Goal: Task Accomplishment & Management: Complete application form

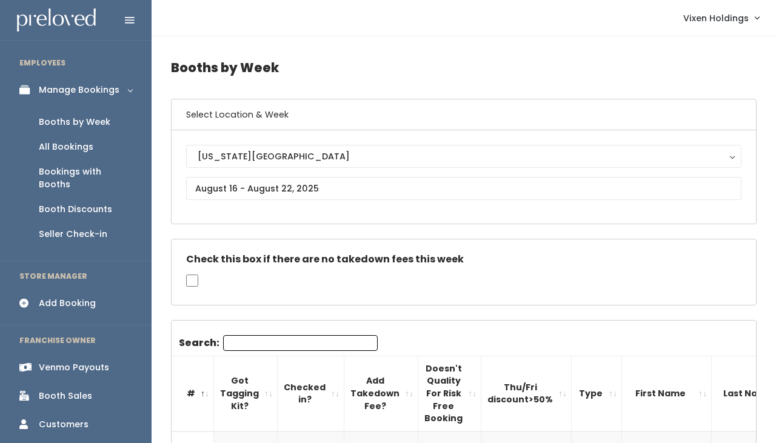
click at [91, 203] on div "Booth Discounts" at bounding box center [75, 209] width 73 height 13
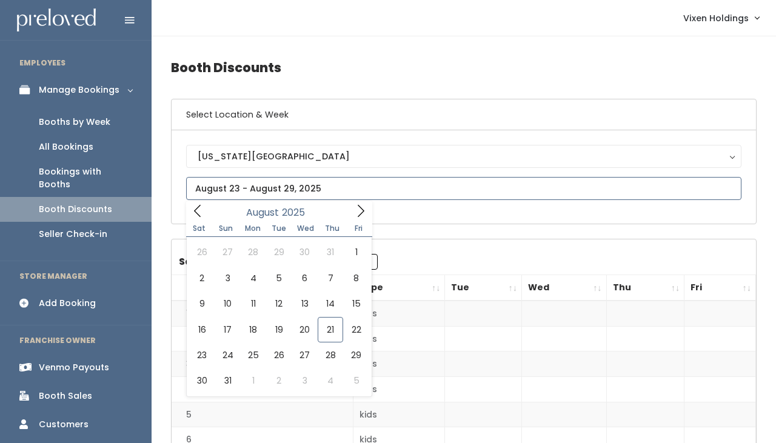
click at [233, 190] on input "text" at bounding box center [464, 188] width 556 height 23
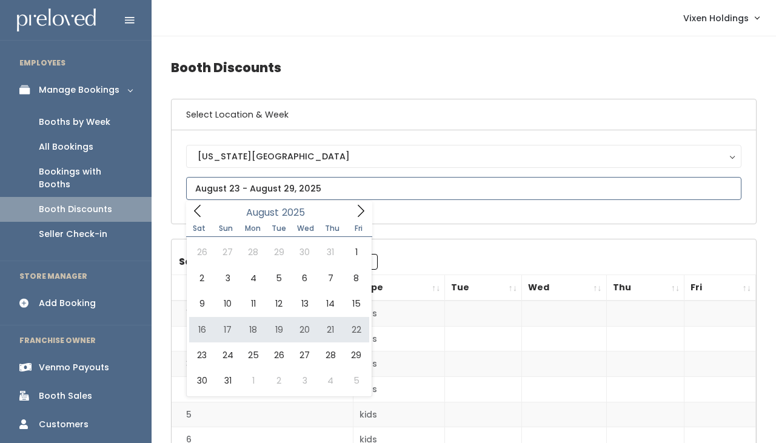
type input "August 16 to August 22"
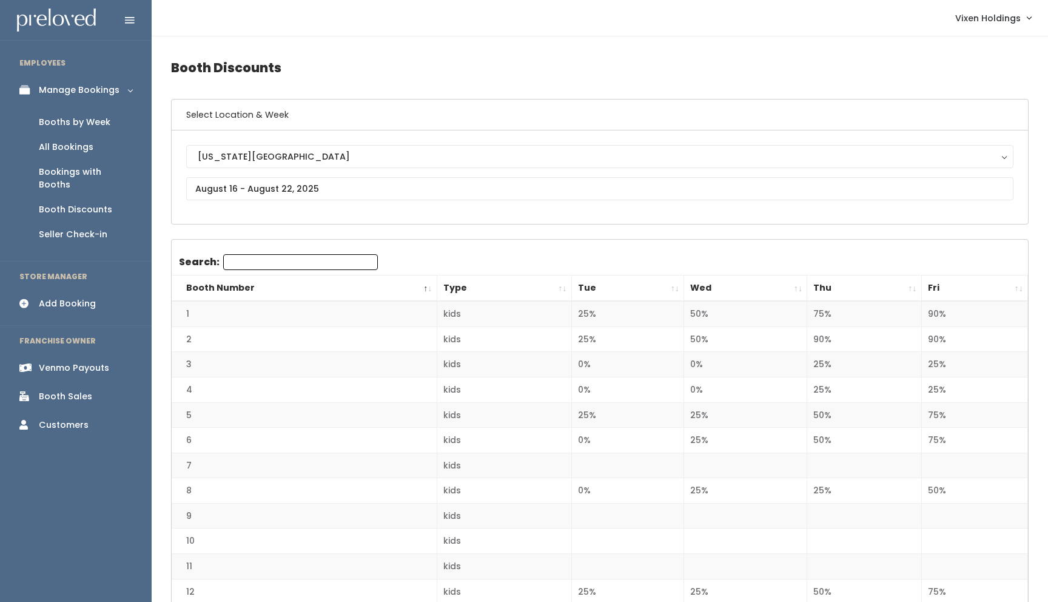
click at [73, 297] on div "Add Booking" at bounding box center [67, 303] width 57 height 13
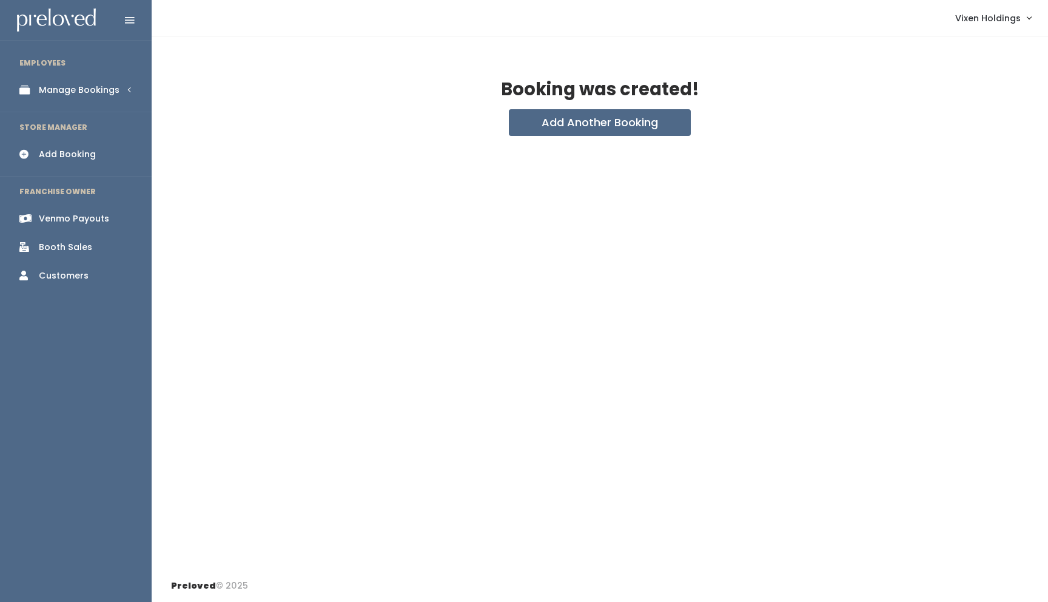
click at [103, 87] on div "Manage Bookings" at bounding box center [79, 90] width 81 height 13
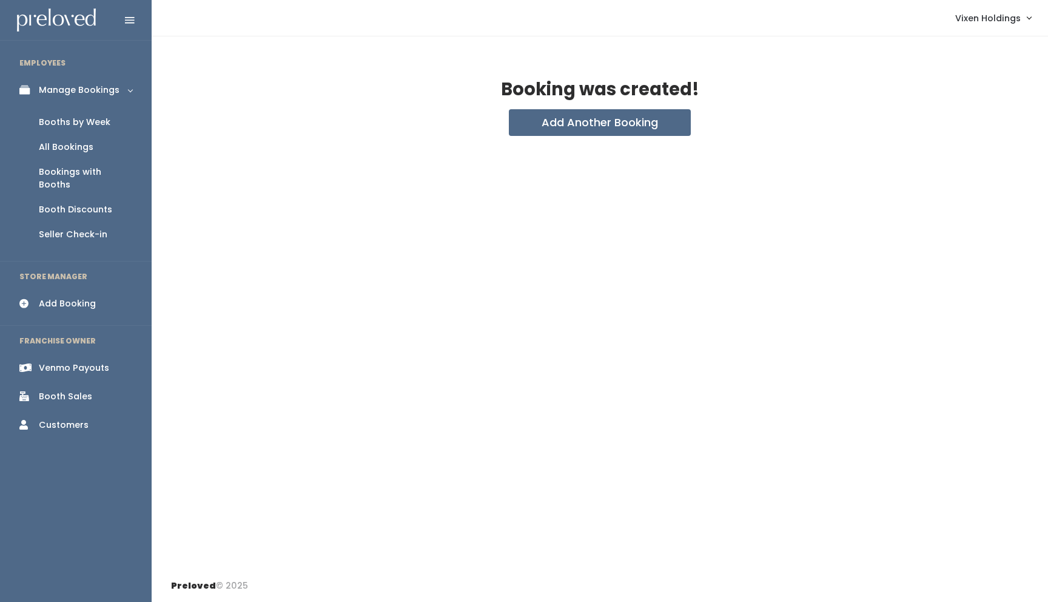
click at [99, 123] on div "Booths by Week" at bounding box center [75, 122] width 72 height 13
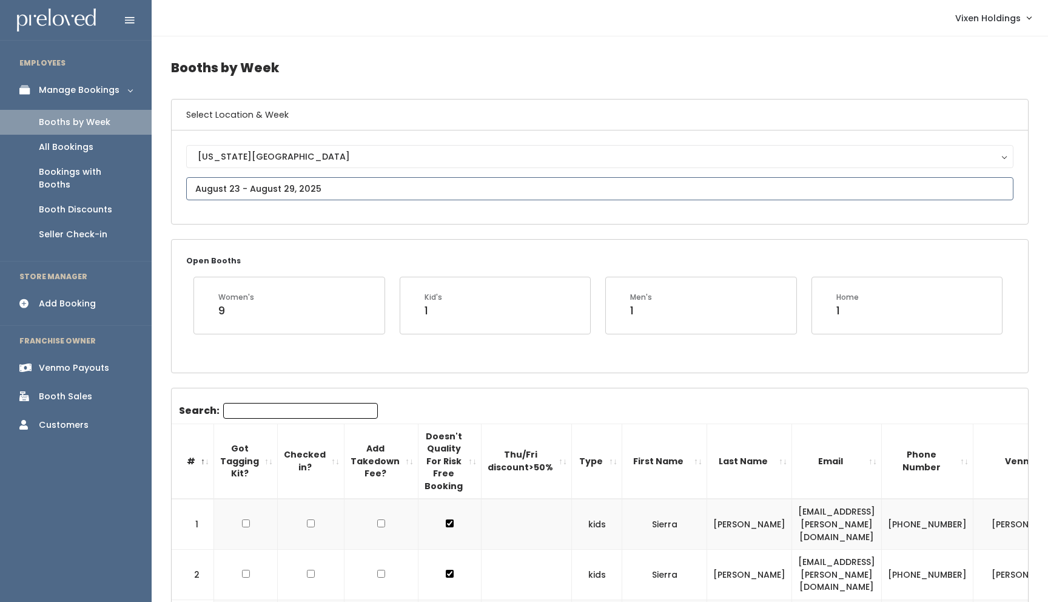
click at [247, 192] on input "text" at bounding box center [599, 188] width 827 height 23
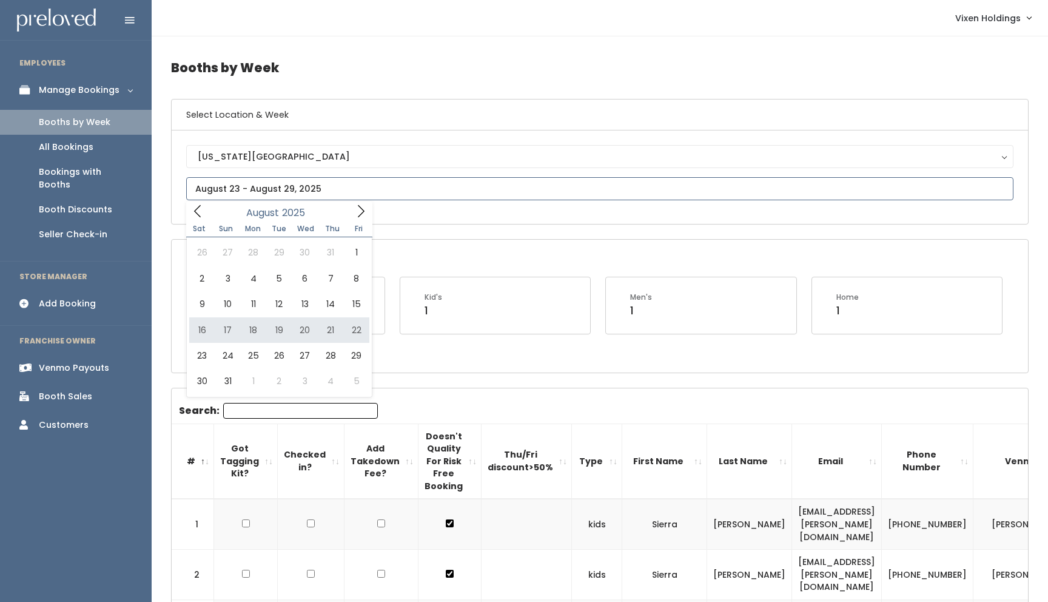
type input "August 16 to August 22"
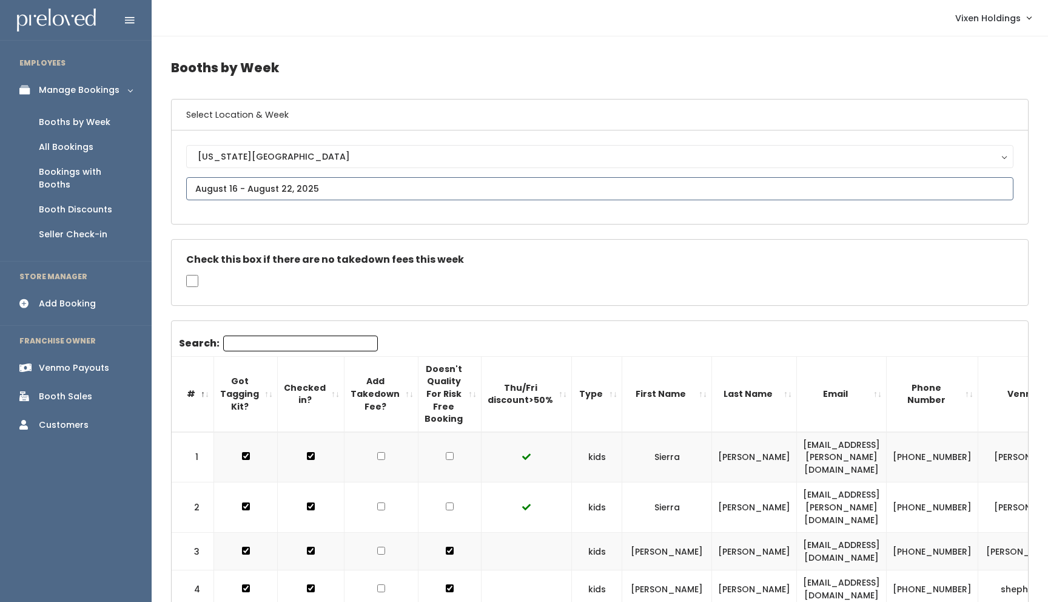
click at [267, 190] on input "text" at bounding box center [599, 188] width 827 height 23
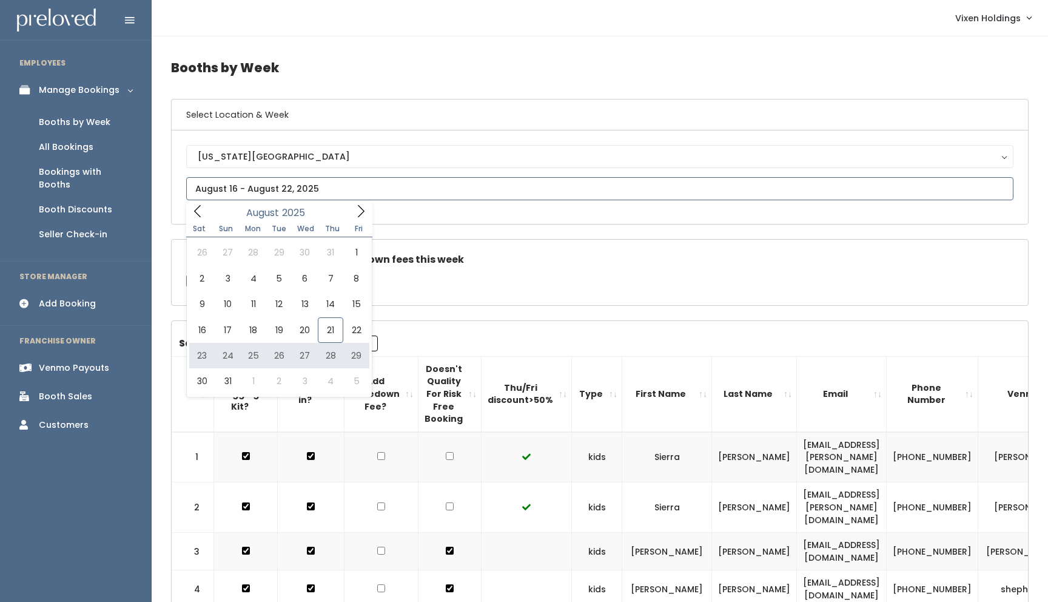
type input "[DATE] to [DATE]"
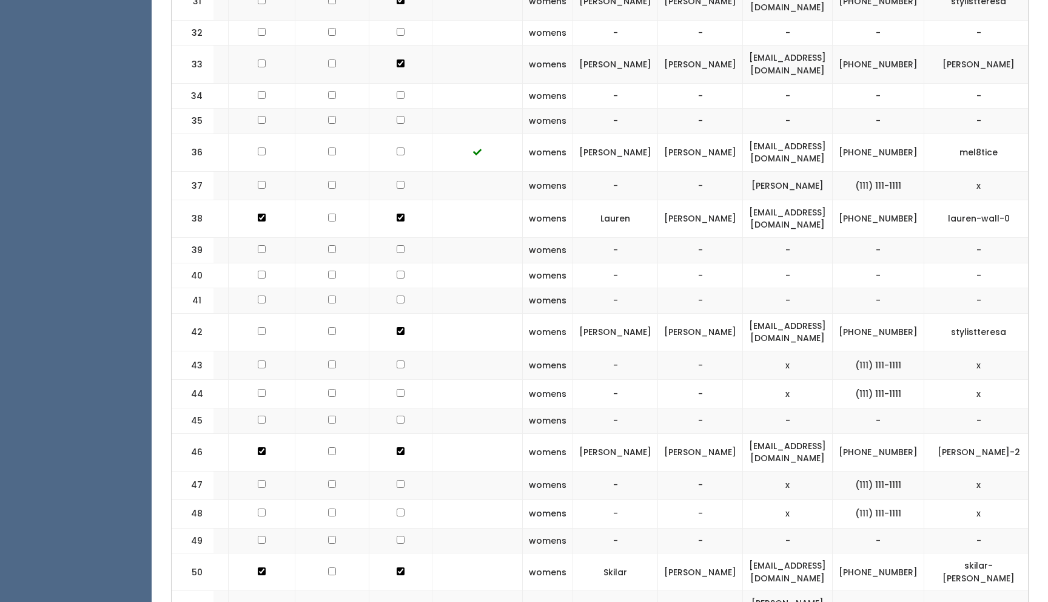
scroll to position [1674, 0]
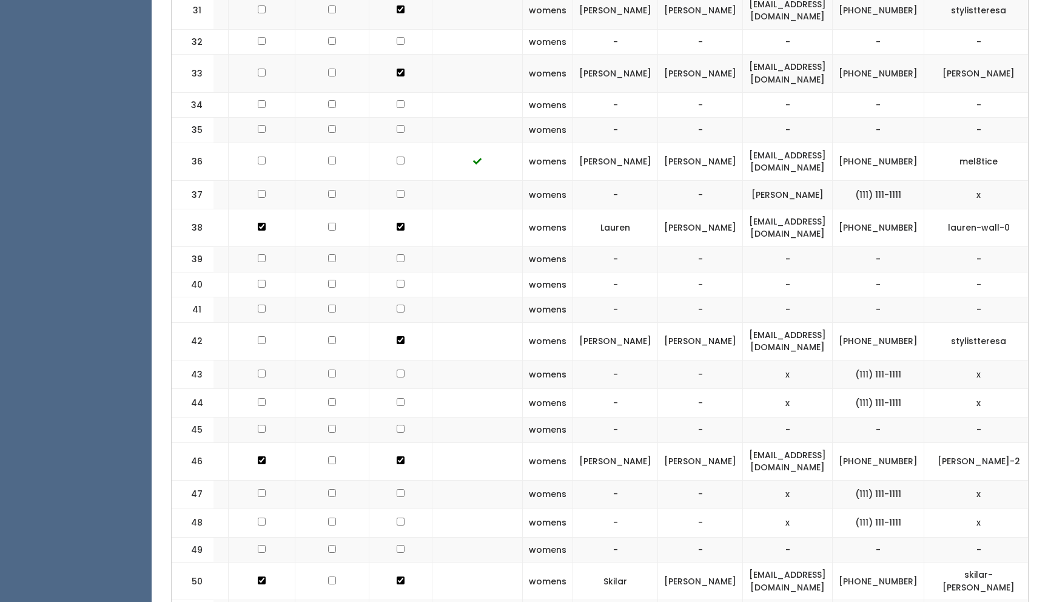
click at [658, 247] on td "-" at bounding box center [700, 259] width 85 height 25
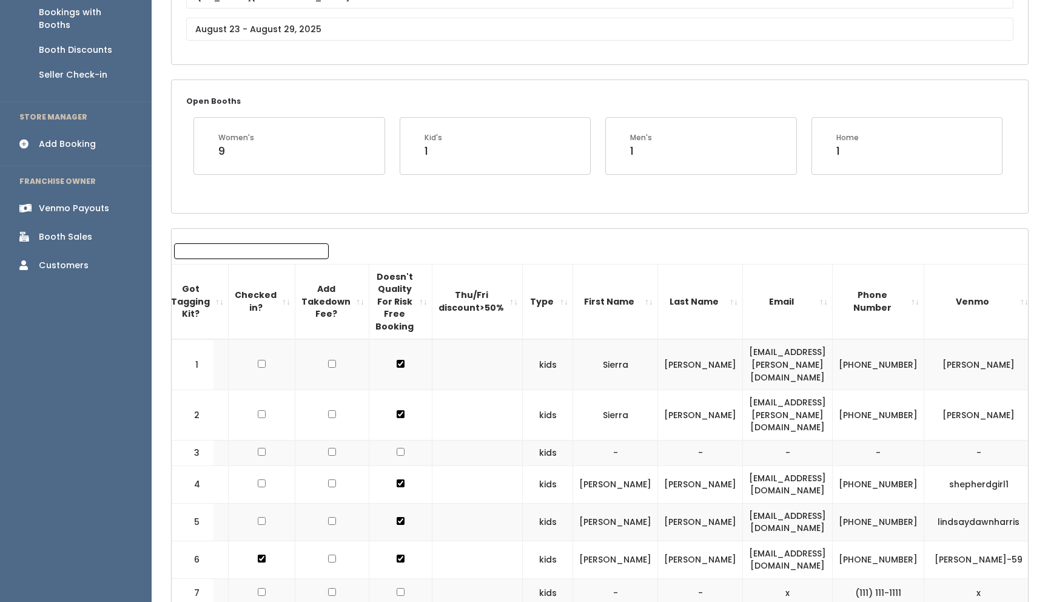
scroll to position [0, 0]
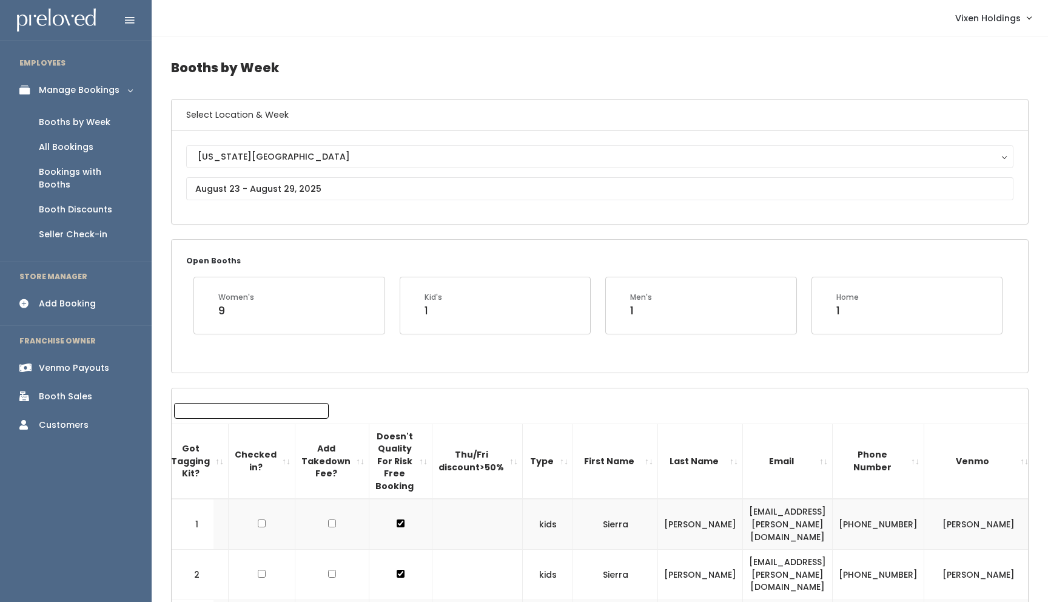
click at [77, 297] on div "Add Booking" at bounding box center [67, 303] width 57 height 13
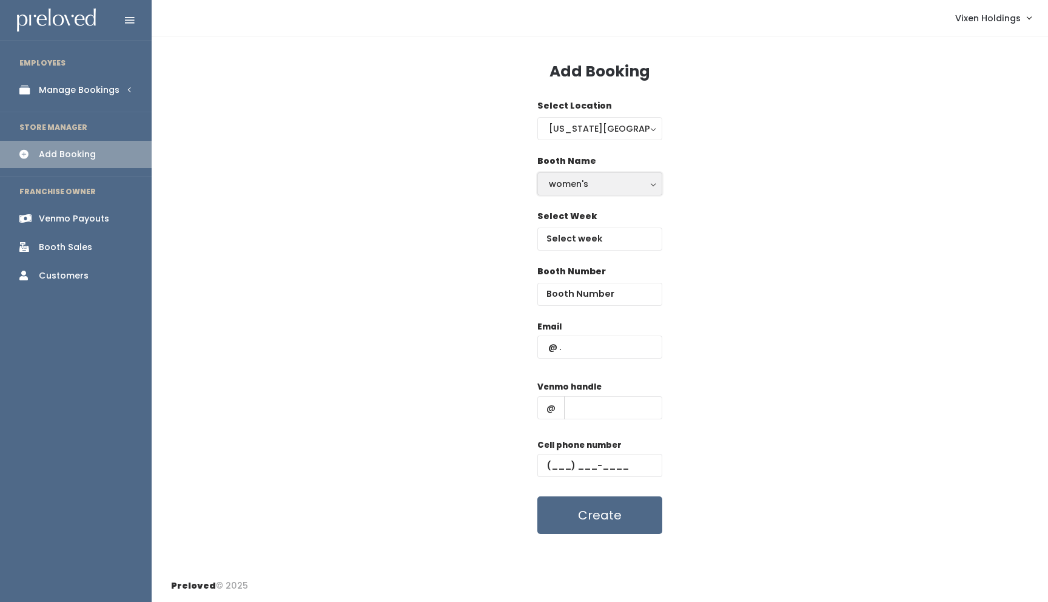
click at [610, 181] on div "women's" at bounding box center [600, 183] width 102 height 13
click at [565, 215] on span "women's" at bounding box center [569, 210] width 39 height 13
click at [577, 349] on input "text" at bounding box center [599, 346] width 125 height 23
type input "[EMAIL_ADDRESS][DOMAIN_NAME]"
click at [548, 461] on input "text" at bounding box center [599, 465] width 125 height 23
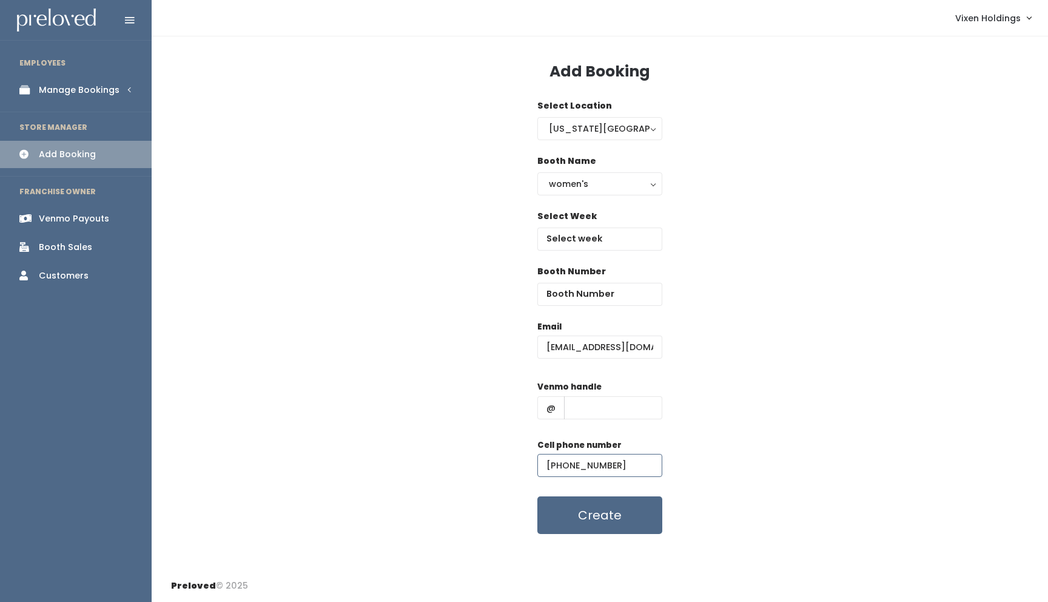
type input "(405) 326-6777"
click at [590, 408] on input "text" at bounding box center [613, 407] width 98 height 23
click at [577, 295] on input "number" at bounding box center [599, 294] width 125 height 23
type input "40"
click at [587, 405] on input "text" at bounding box center [613, 407] width 98 height 23
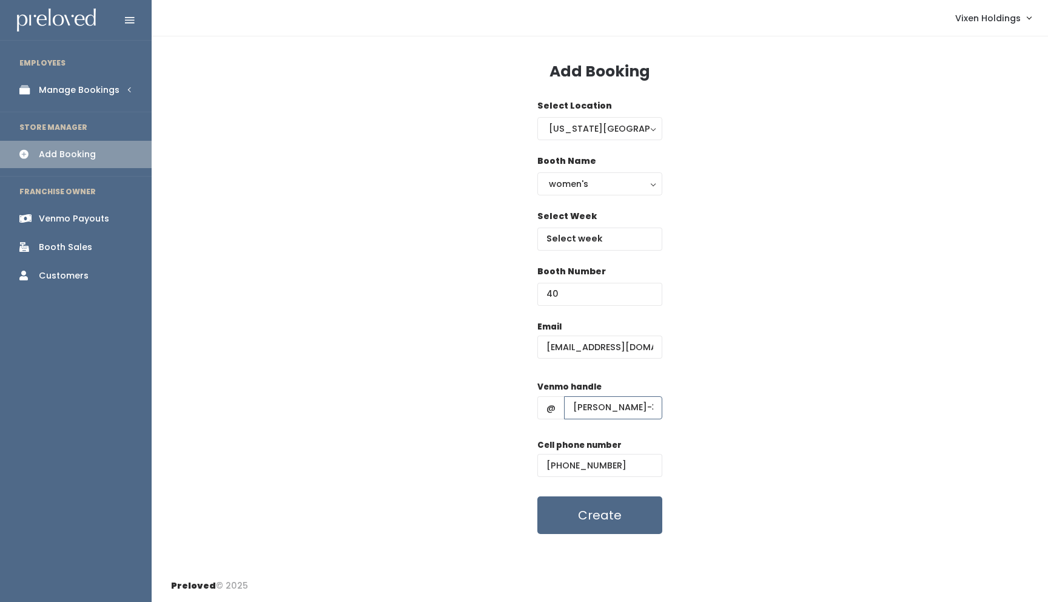
type input "sherry-gibson-33"
click at [575, 241] on input "text" at bounding box center [599, 238] width 125 height 23
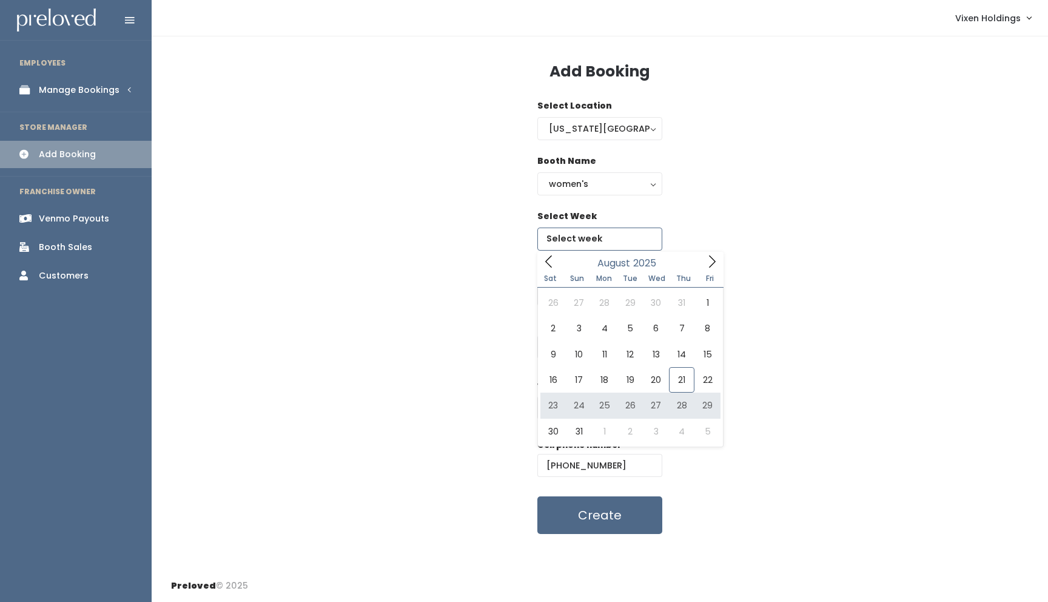
type input "August 23 to August 29"
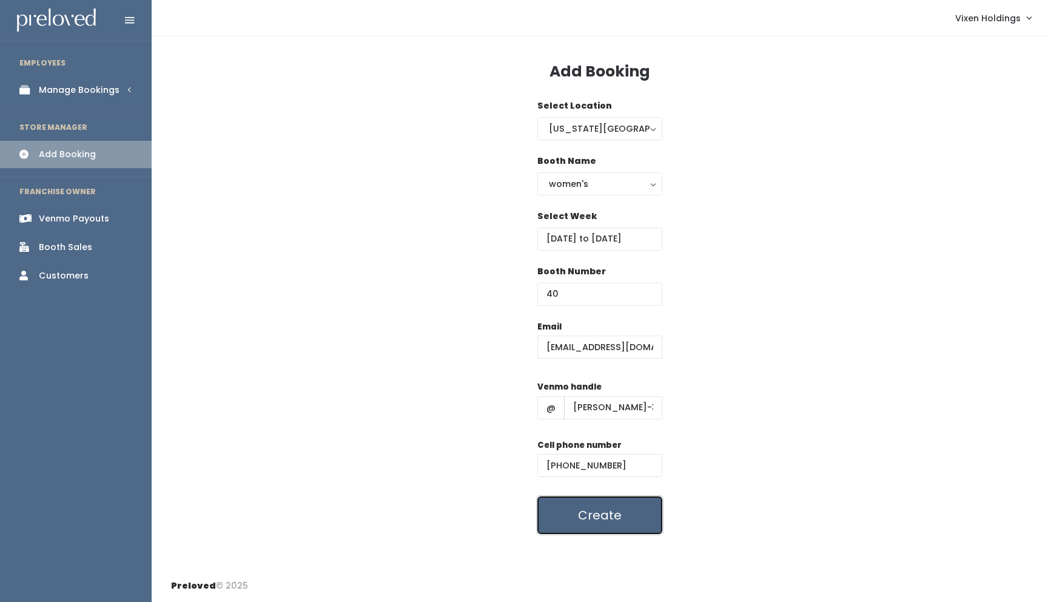
click at [620, 511] on button "Create" at bounding box center [599, 515] width 125 height 38
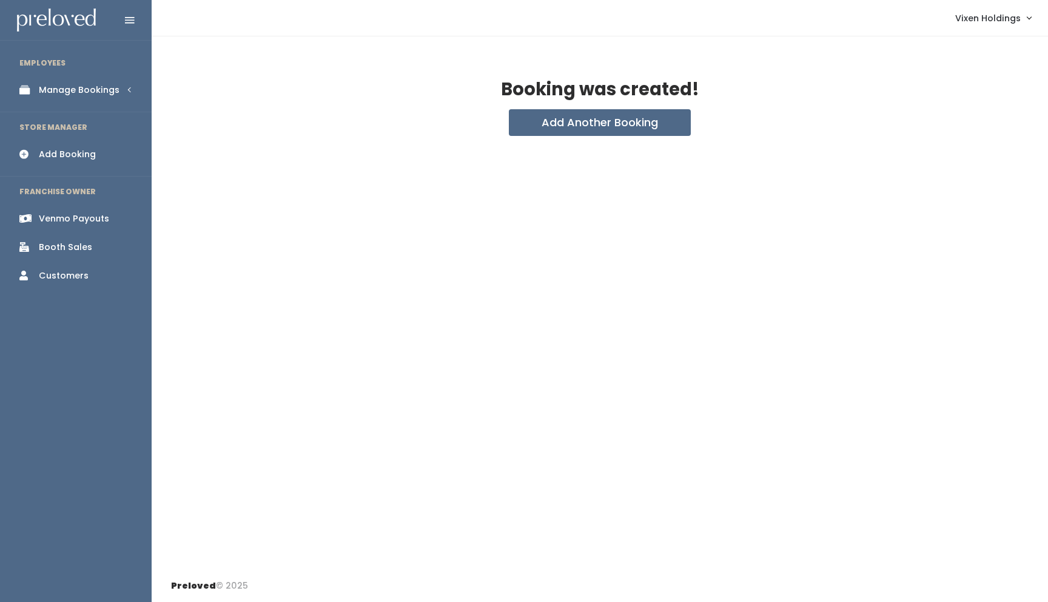
click at [94, 92] on div "Manage Bookings" at bounding box center [79, 90] width 81 height 13
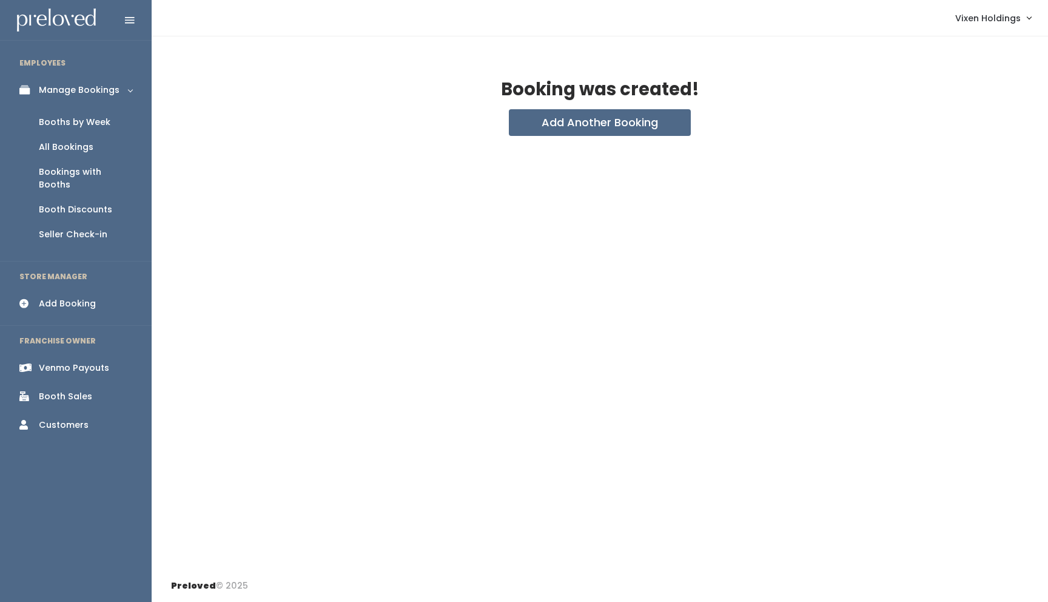
click at [86, 203] on div "Booth Discounts" at bounding box center [75, 209] width 73 height 13
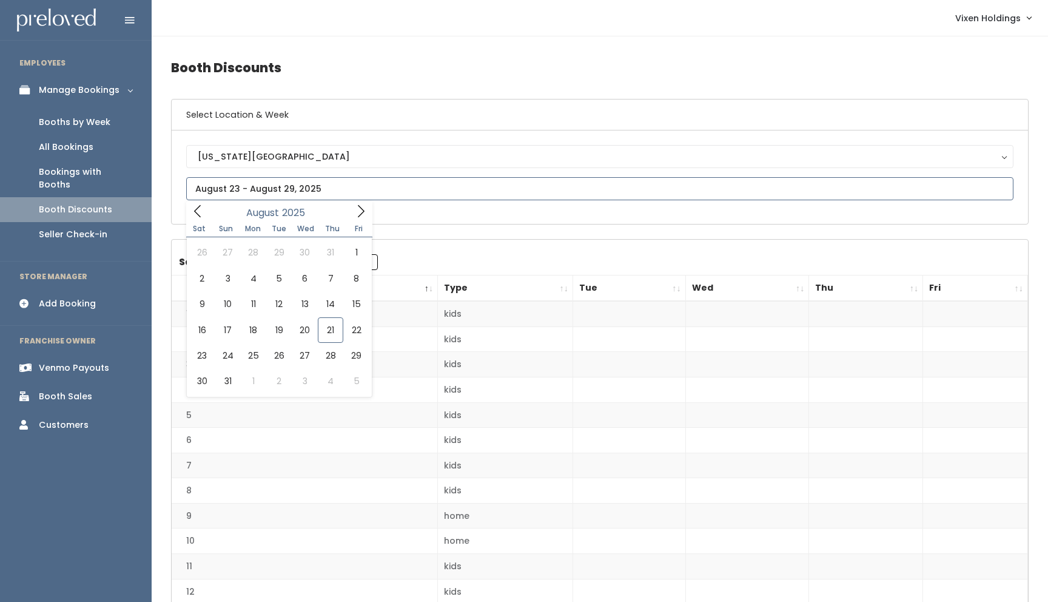
click at [275, 190] on input "text" at bounding box center [599, 188] width 827 height 23
type input "August 16 to August 22"
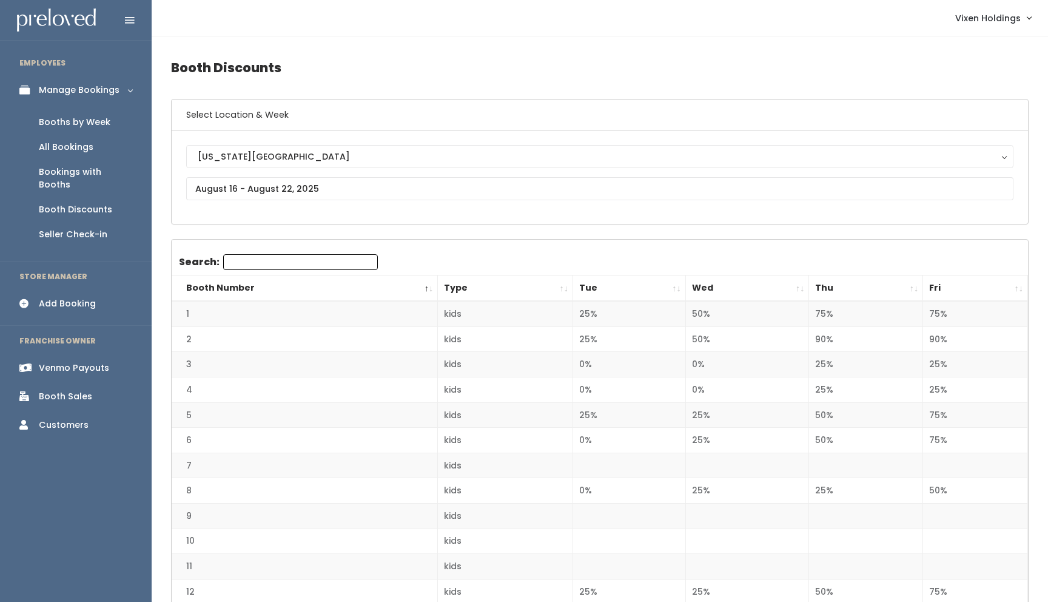
click at [93, 120] on div "Booths by Week" at bounding box center [75, 122] width 72 height 13
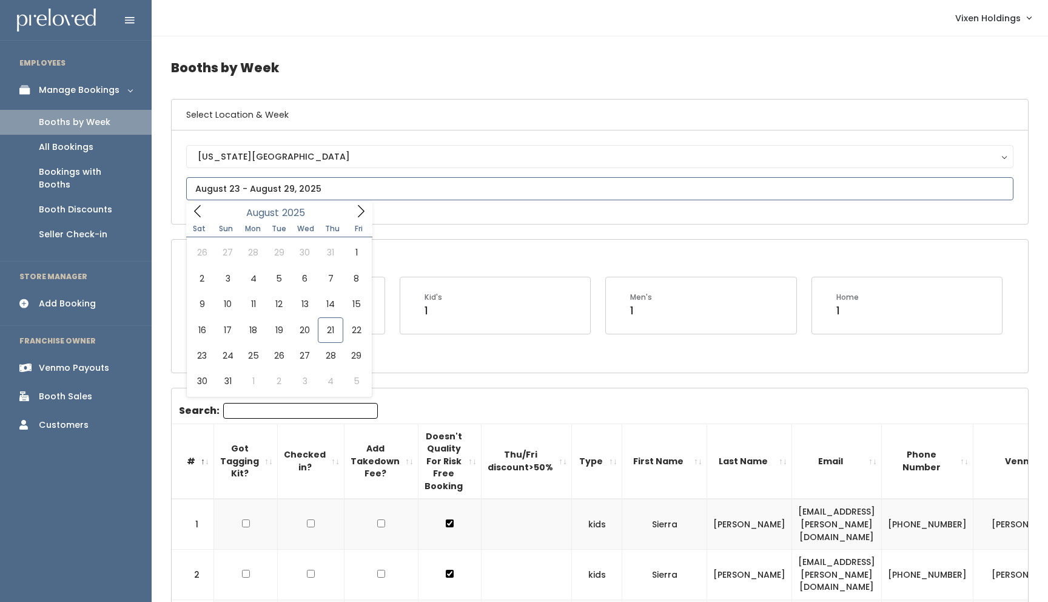
click at [312, 186] on input "text" at bounding box center [599, 188] width 827 height 23
type input "August 16 to August 22"
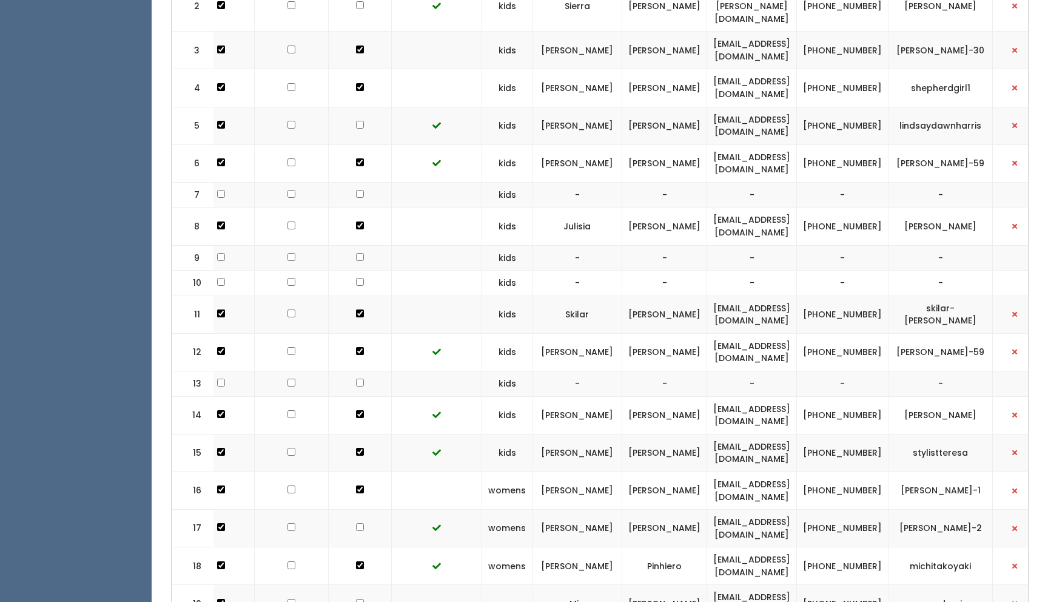
scroll to position [506, 0]
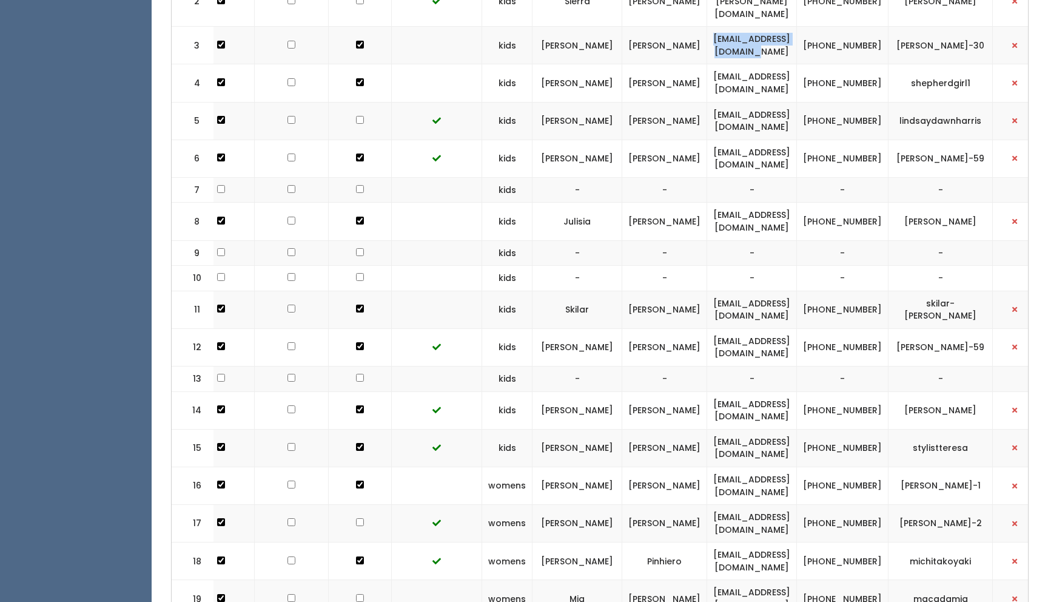
drag, startPoint x: 829, startPoint y: 18, endPoint x: 711, endPoint y: 22, distance: 117.8
click at [711, 27] on td "kellysherman1@gmail.com" at bounding box center [752, 46] width 90 height 38
copy td "kellysherman1@gmail.com"
drag, startPoint x: 894, startPoint y: 21, endPoint x: 850, endPoint y: 17, distance: 43.9
click at [850, 27] on td "[PHONE_NUMBER]" at bounding box center [843, 46] width 92 height 38
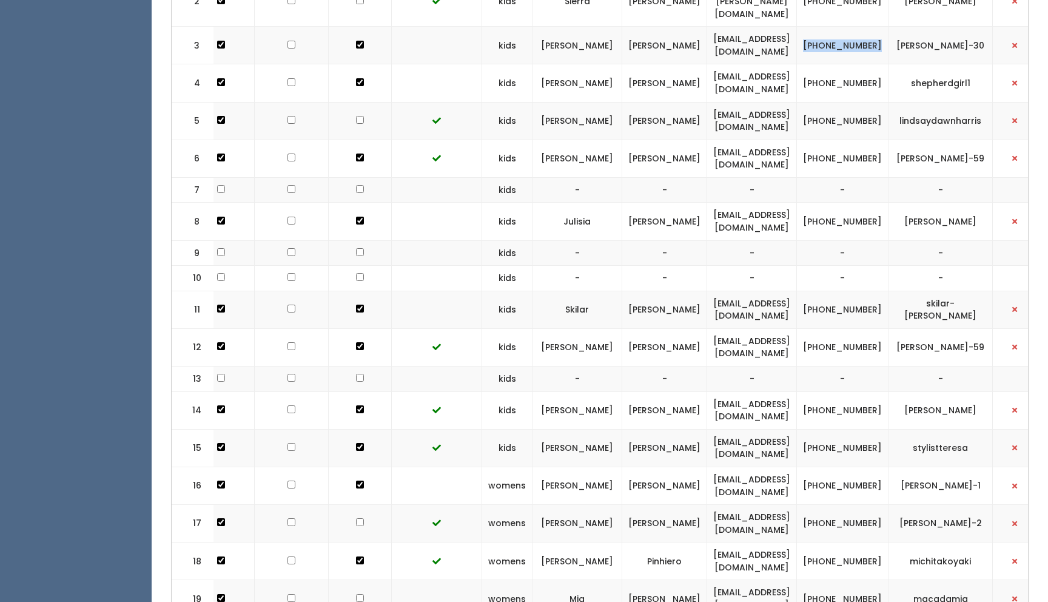
copy td "[PHONE_NUMBER]"
drag, startPoint x: 989, startPoint y: 15, endPoint x: 911, endPoint y: 23, distance: 78.6
click at [911, 27] on td "[PERSON_NAME]-30" at bounding box center [941, 46] width 104 height 38
copy td "[PERSON_NAME]-30"
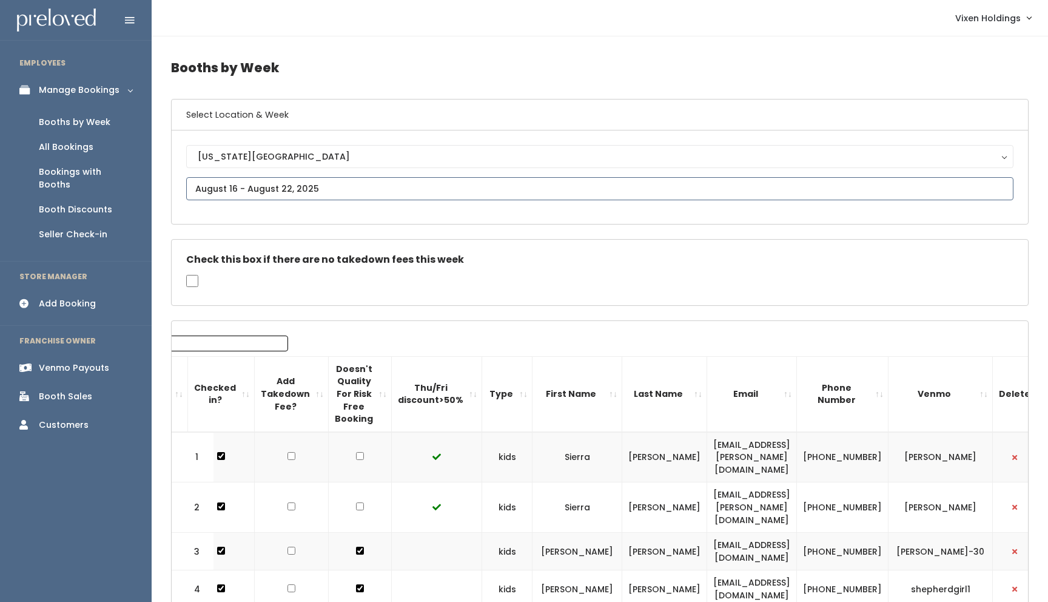
click at [231, 192] on input "text" at bounding box center [599, 188] width 827 height 23
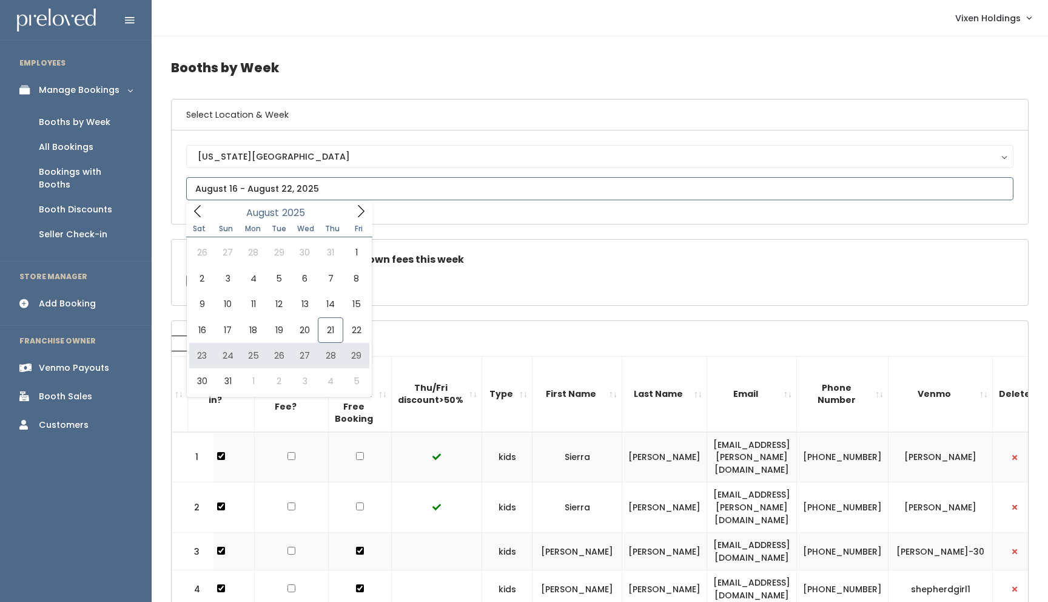
type input "[DATE] to [DATE]"
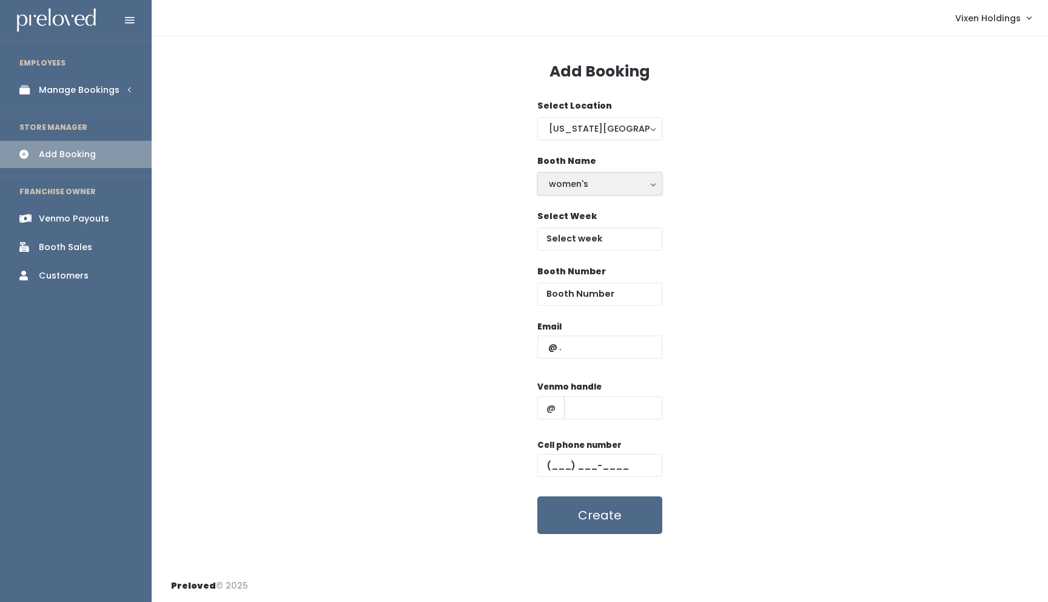
click at [609, 181] on div "women's" at bounding box center [600, 183] width 102 height 13
click at [588, 230] on link "kid's" at bounding box center [600, 233] width 124 height 22
select select "kids"
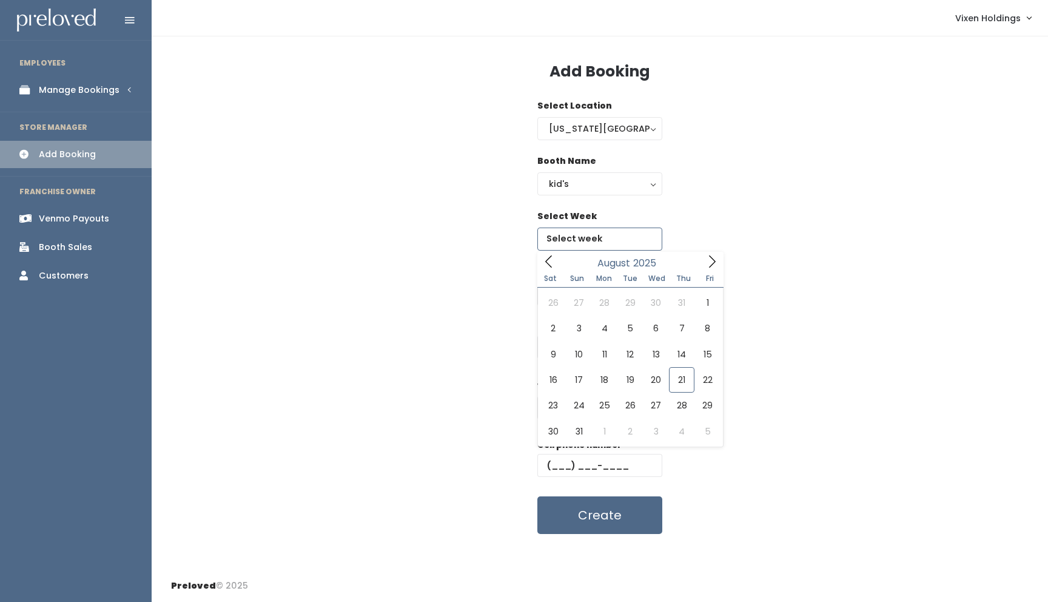
click at [594, 241] on input "text" at bounding box center [599, 238] width 125 height 23
type input "August 23 to August 29"
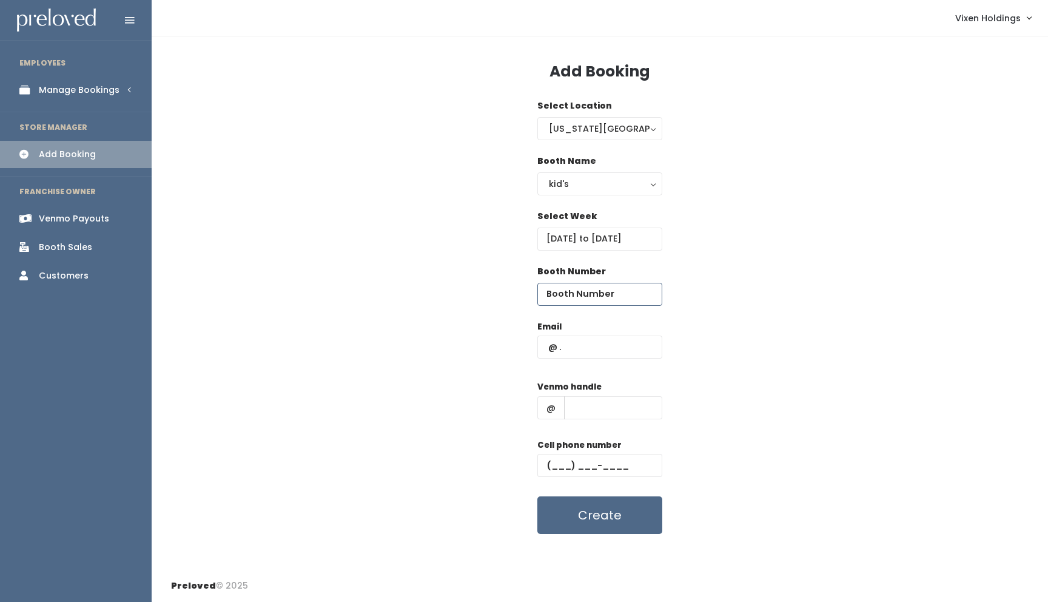
click at [588, 295] on input "number" at bounding box center [599, 294] width 125 height 23
type input "3"
click at [582, 349] on input "text" at bounding box center [599, 346] width 125 height 23
click at [548, 347] on input "text" at bounding box center [599, 346] width 125 height 23
paste input "kellysherman1@gmail.com"
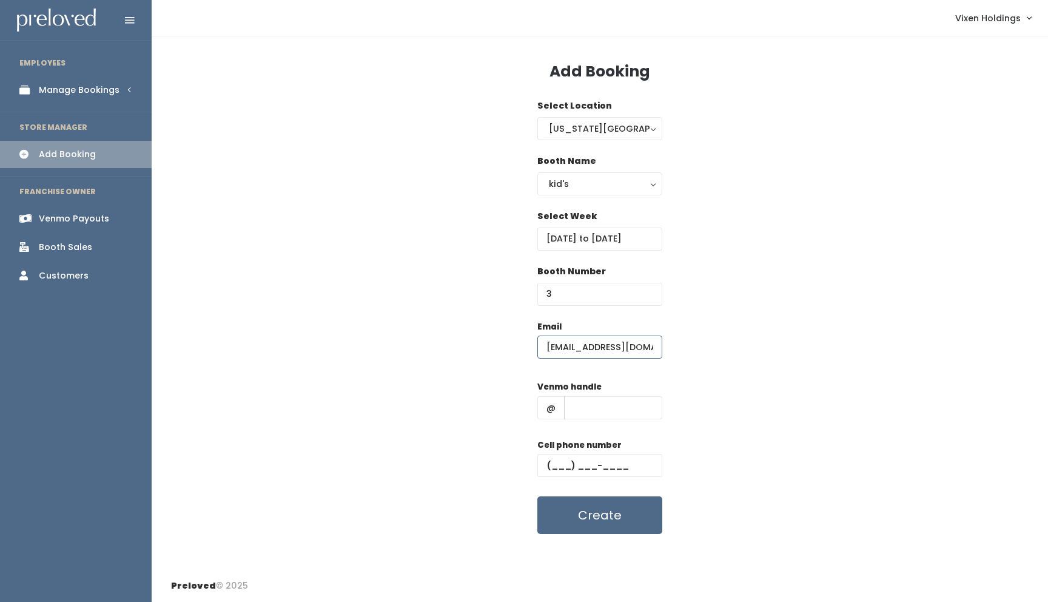
scroll to position [0, 12]
type input "kellysherman1@gmail.com"
click at [548, 465] on input "text" at bounding box center [599, 465] width 125 height 23
paste input "(405) 808-5278"
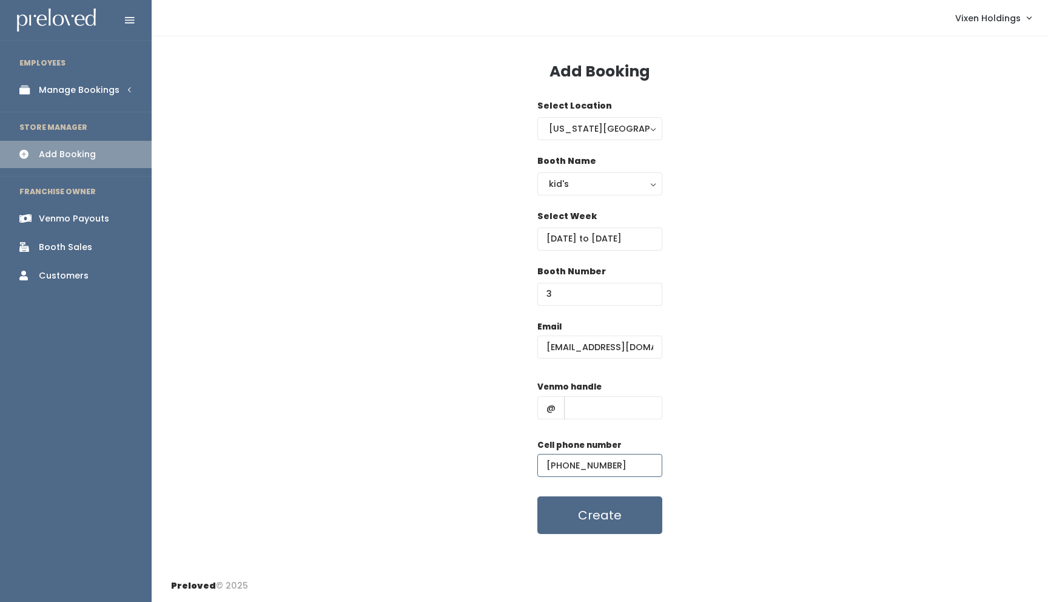
type input "(405) 808-5278"
click at [579, 403] on input "text" at bounding box center [613, 407] width 98 height 23
paste input "kelly-sherman-30"
type input "kelly-sherman-30"
click at [611, 517] on button "Create" at bounding box center [599, 515] width 125 height 38
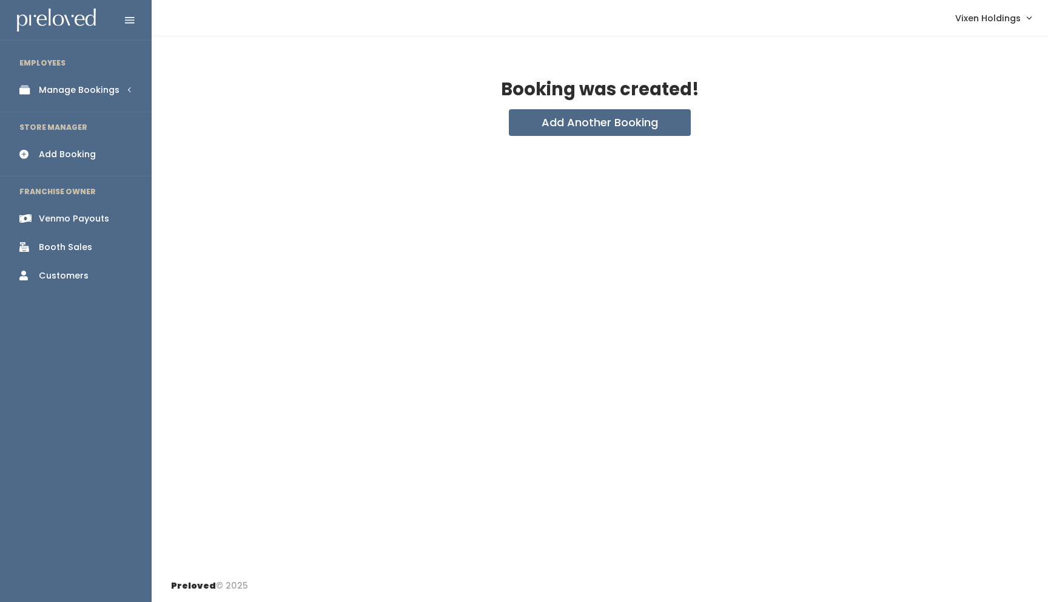
click at [95, 92] on div "Manage Bookings" at bounding box center [79, 90] width 81 height 13
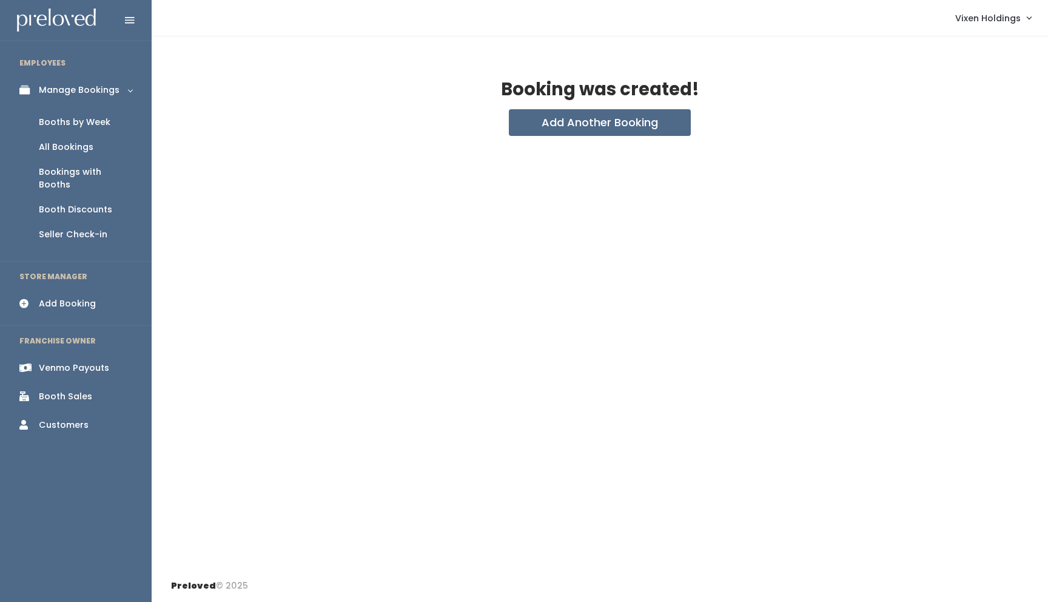
click at [94, 203] on div "Booth Discounts" at bounding box center [75, 209] width 73 height 13
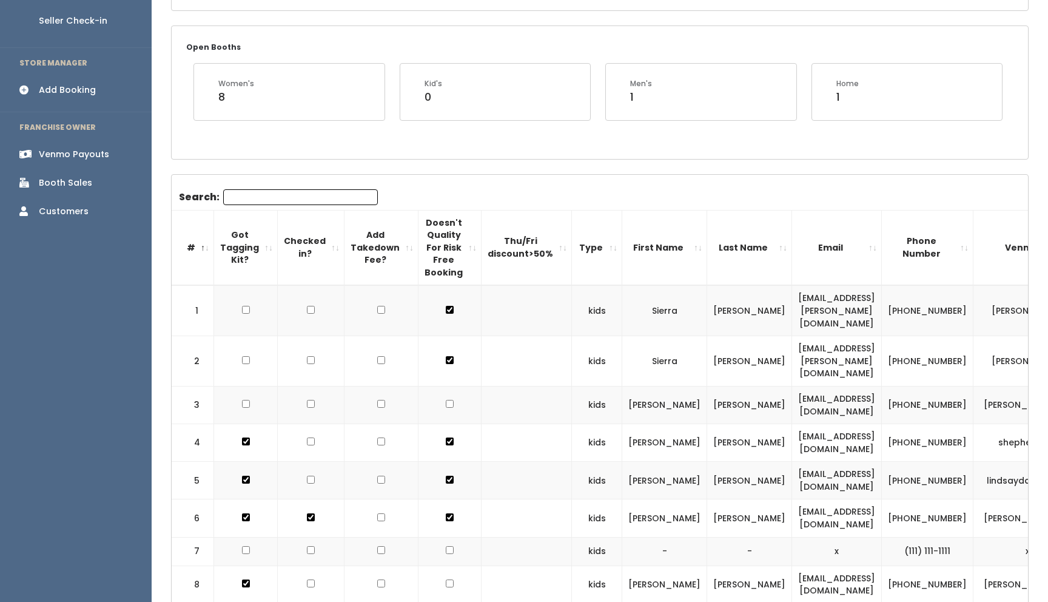
scroll to position [221, 0]
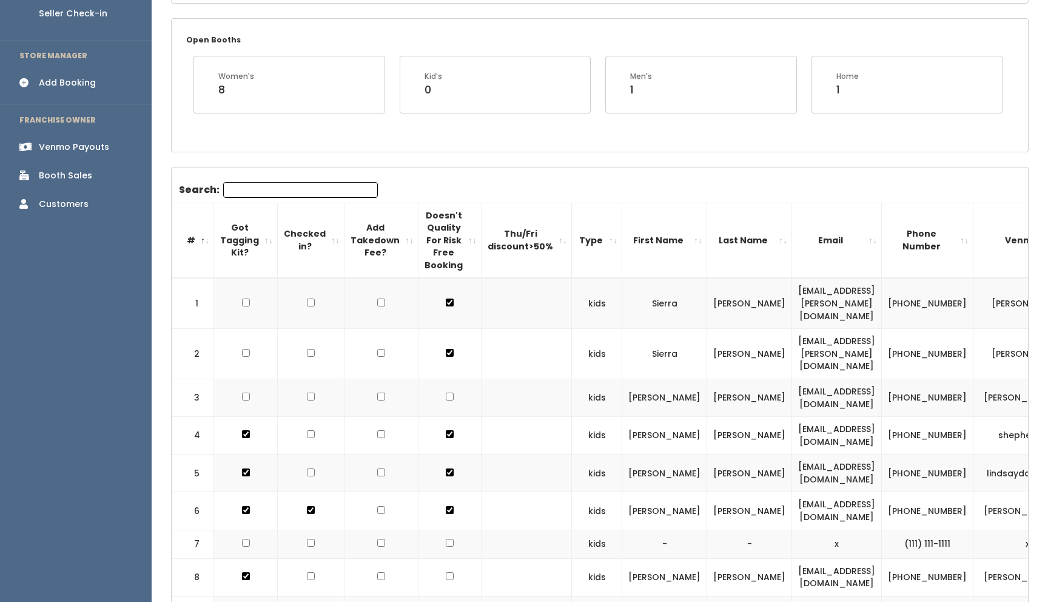
click at [446, 306] on input "checkbox" at bounding box center [450, 302] width 8 height 8
checkbox input "true"
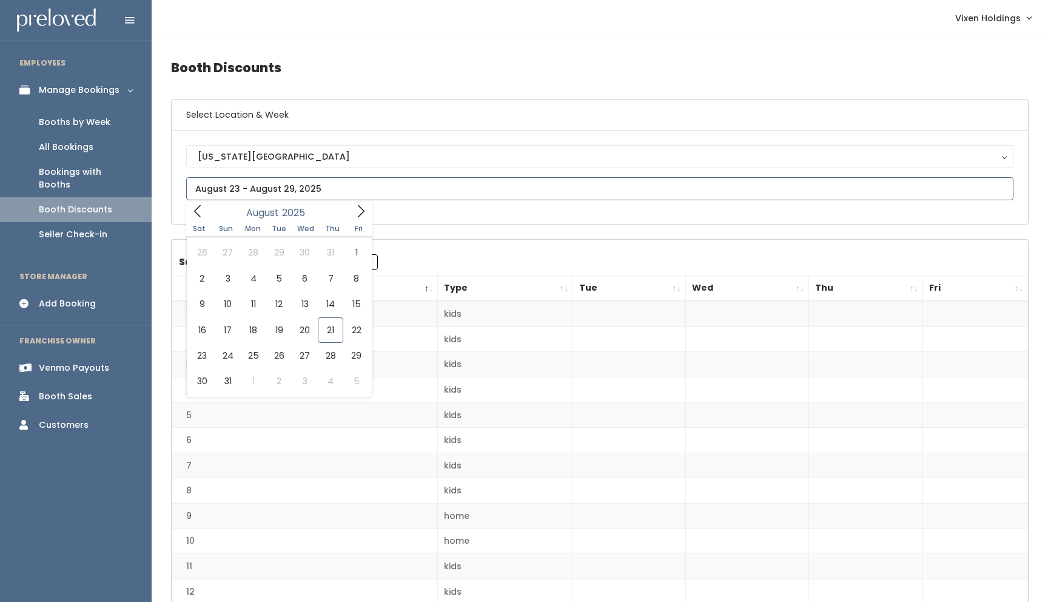
click at [224, 181] on input "text" at bounding box center [599, 188] width 827 height 23
